Goal: Use online tool/utility: Use online tool/utility

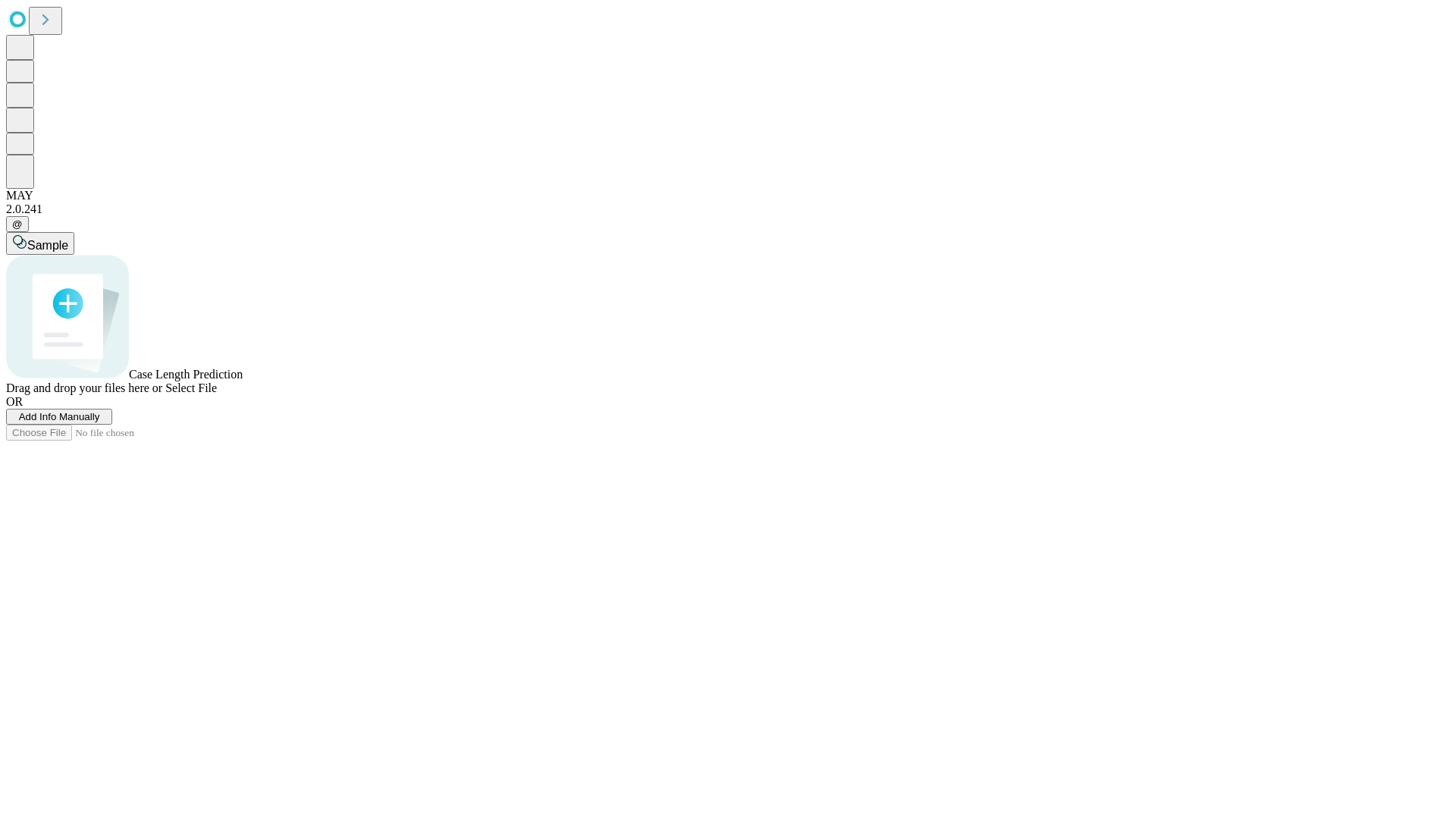
click at [100, 422] on span "Add Info Manually" at bounding box center [60, 416] width 81 height 11
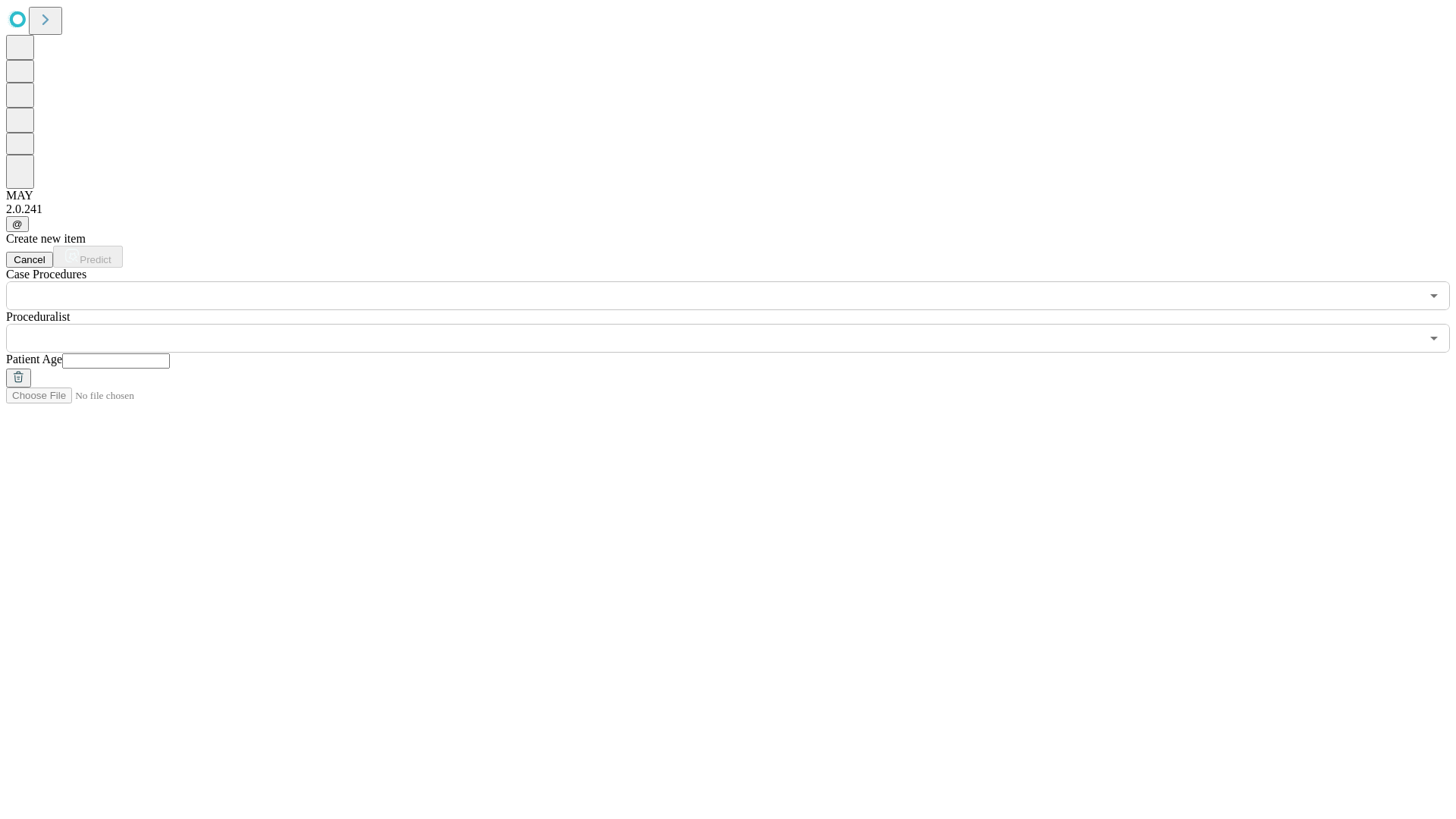
click at [170, 353] on input "text" at bounding box center [116, 361] width 107 height 16
type input "**"
click at [738, 324] on input "text" at bounding box center [712, 338] width 1414 height 29
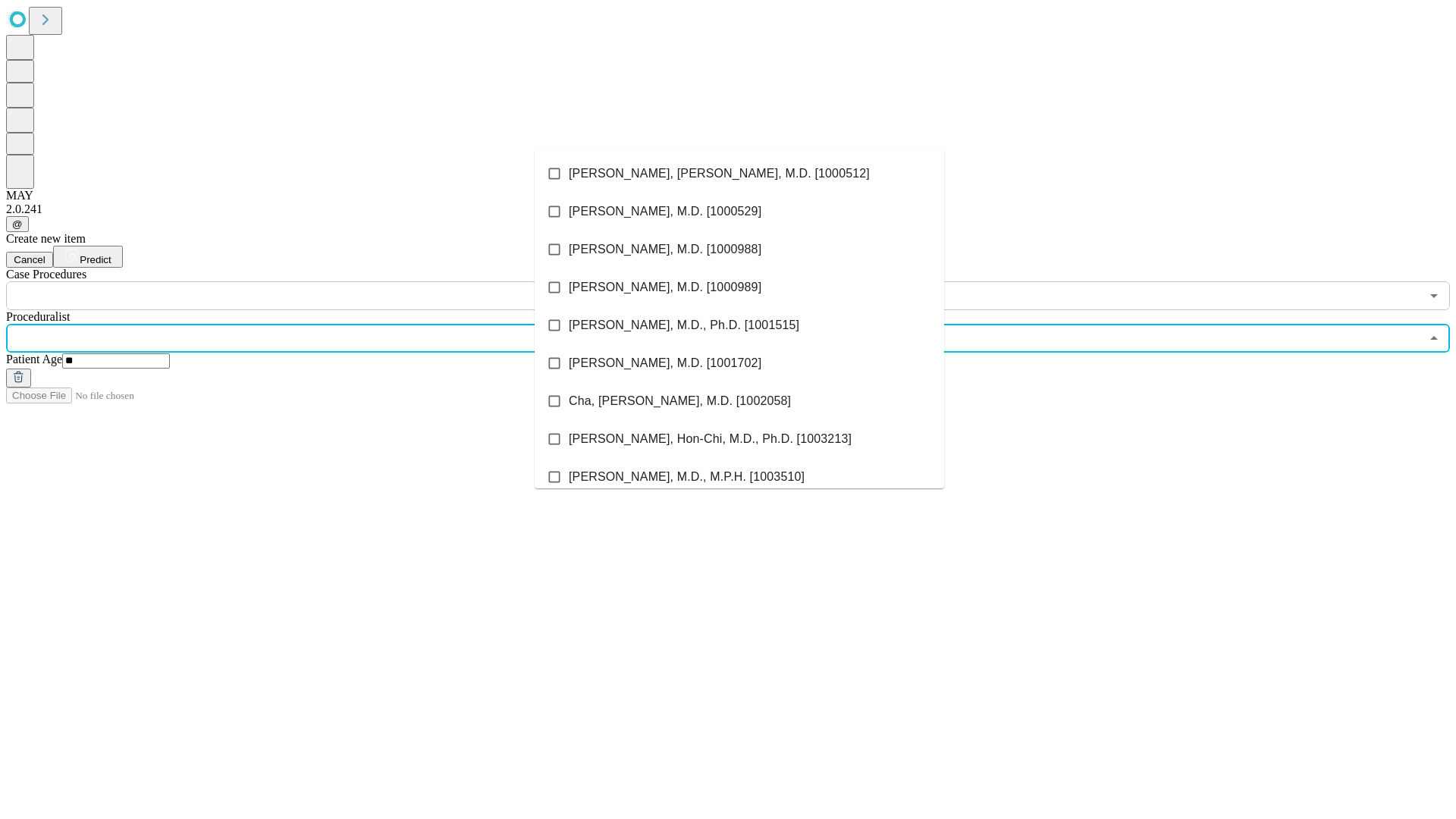
click at [739, 174] on li "[PERSON_NAME], [PERSON_NAME], M.D. [1000512]" at bounding box center [738, 174] width 409 height 38
click at [319, 281] on input "text" at bounding box center [712, 295] width 1414 height 29
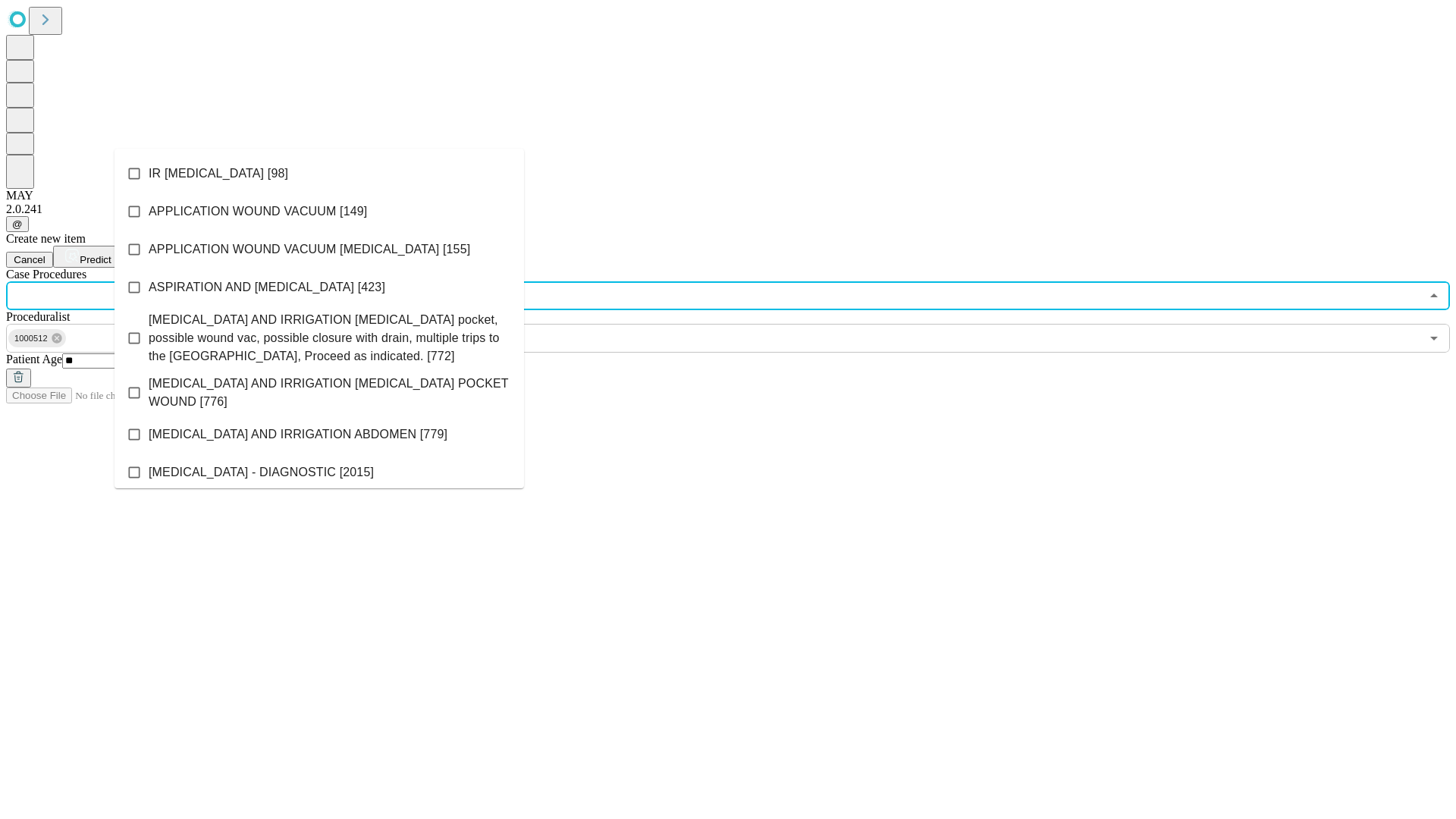
click at [319, 174] on li "IR [MEDICAL_DATA] [98]" at bounding box center [319, 174] width 409 height 38
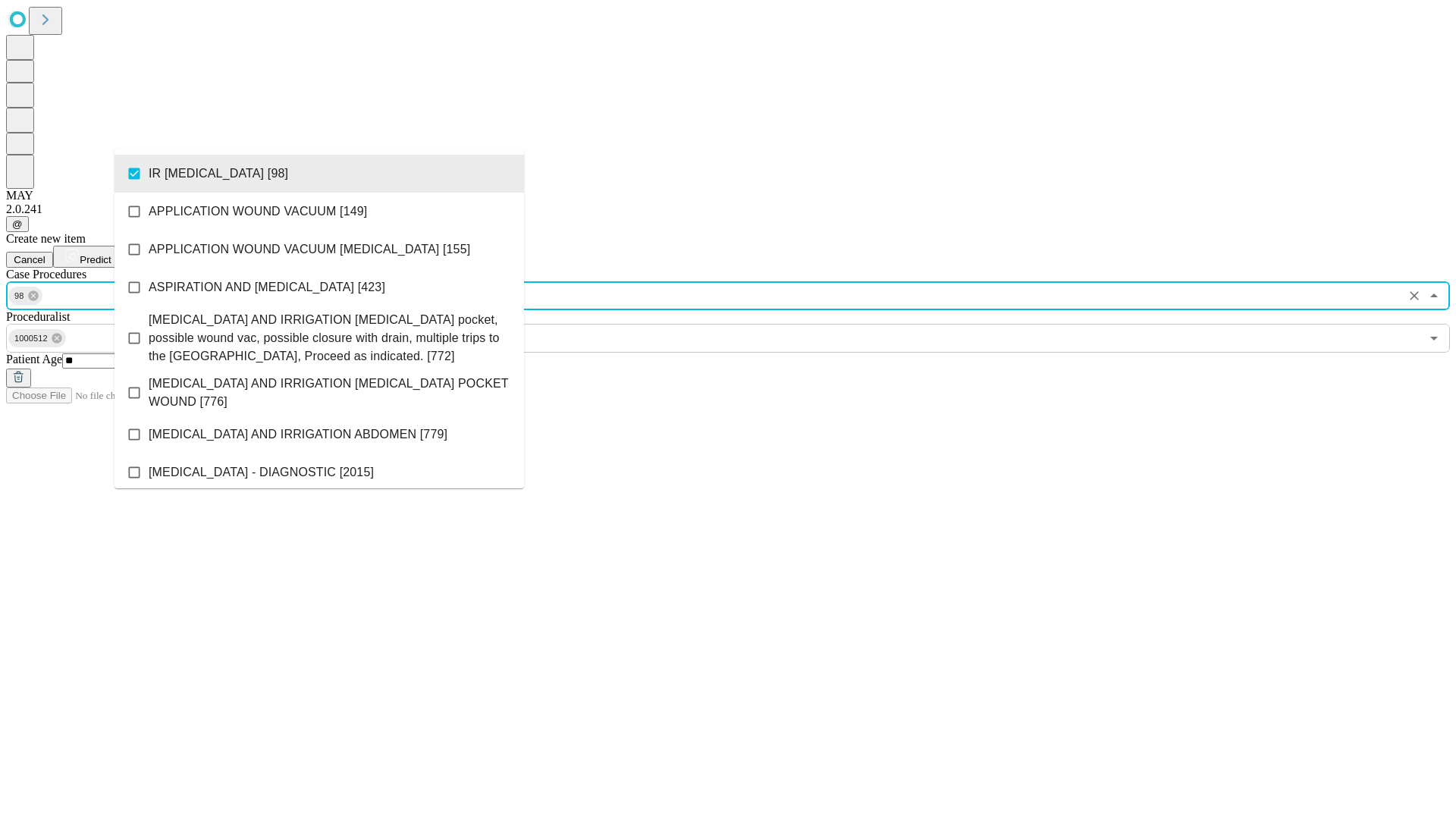
click at [111, 254] on span "Predict" at bounding box center [95, 259] width 31 height 11
